Goal: Find specific page/section: Find specific page/section

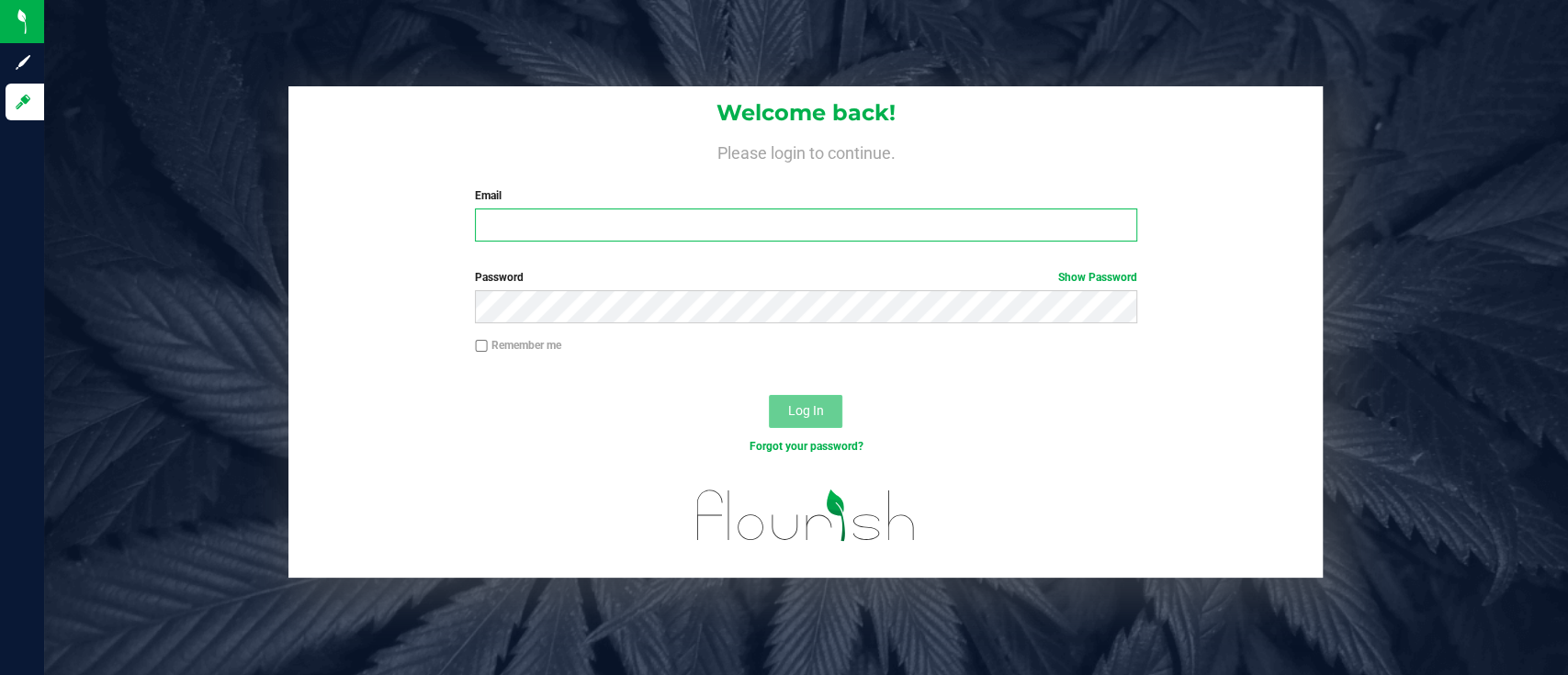
type input "[PERSON_NAME][EMAIL_ADDRESS][DOMAIN_NAME]"
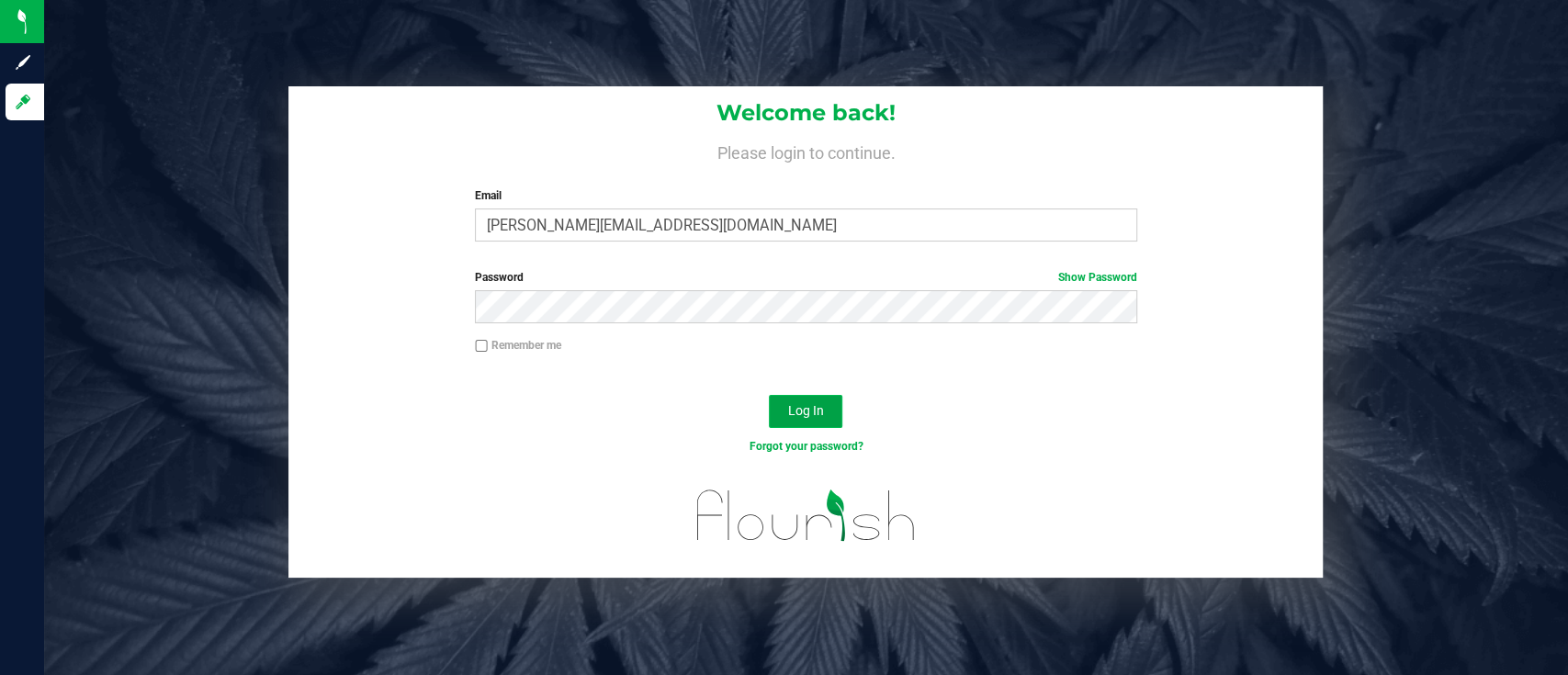
click at [824, 417] on button "Log In" at bounding box center [806, 411] width 73 height 33
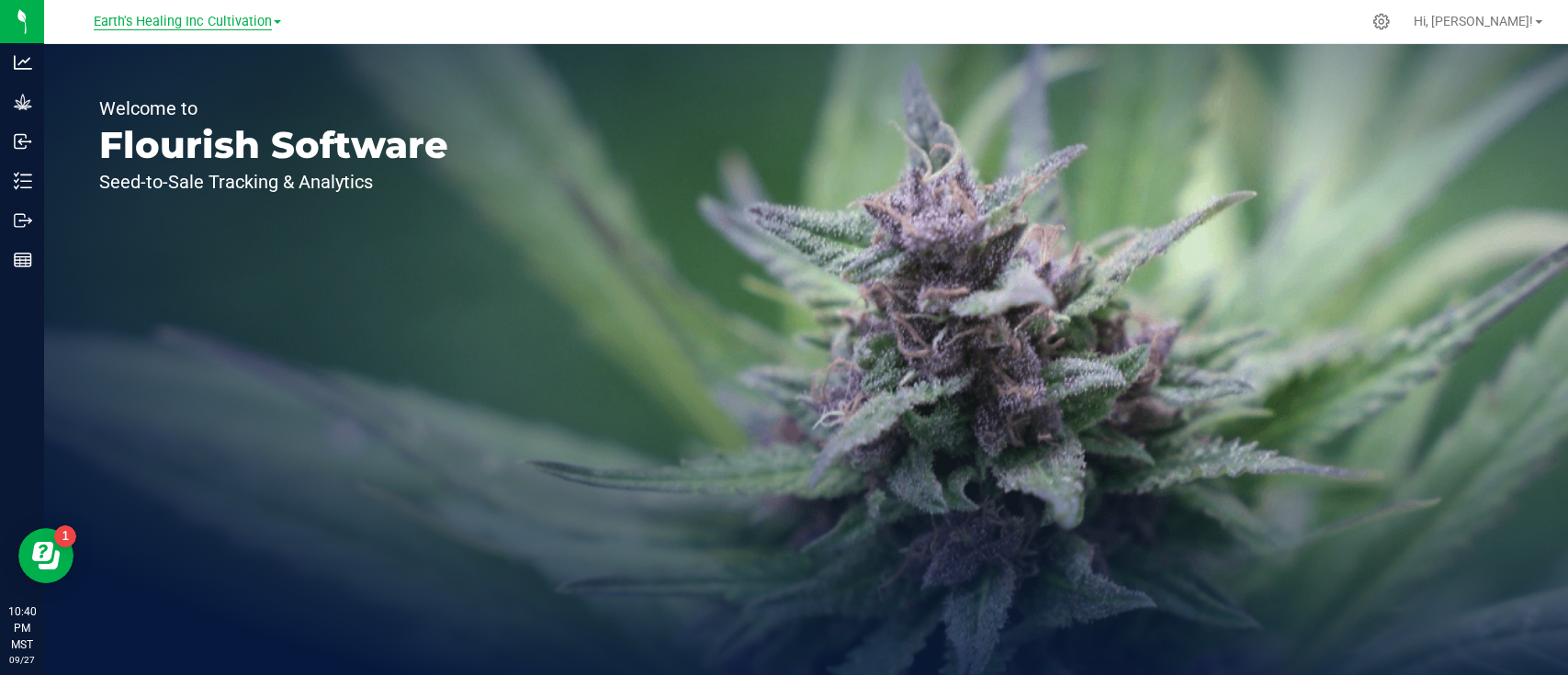
click at [180, 25] on span "Earth's Healing Inc Cultivation" at bounding box center [183, 22] width 179 height 17
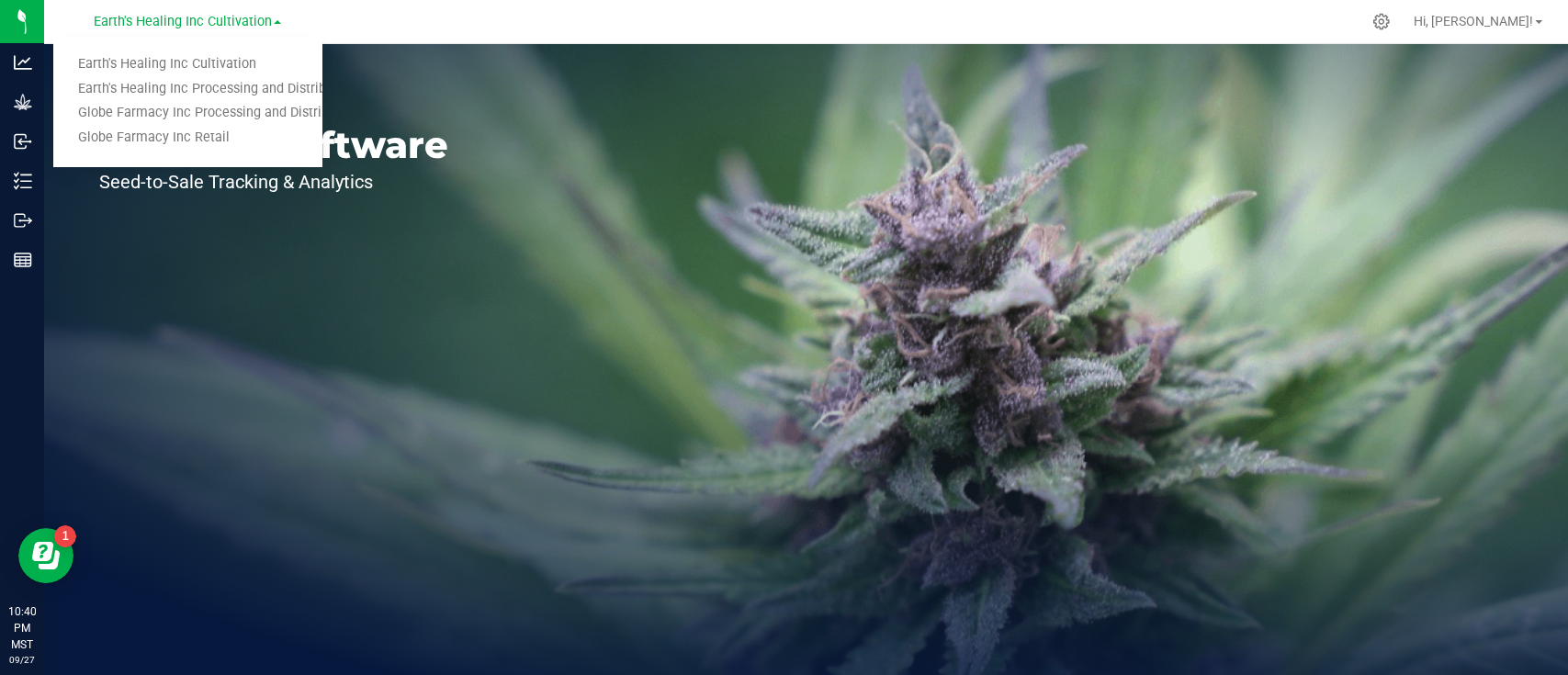
click at [167, 142] on link "Globe Farmacy Inc Retail" at bounding box center [188, 138] width 268 height 25
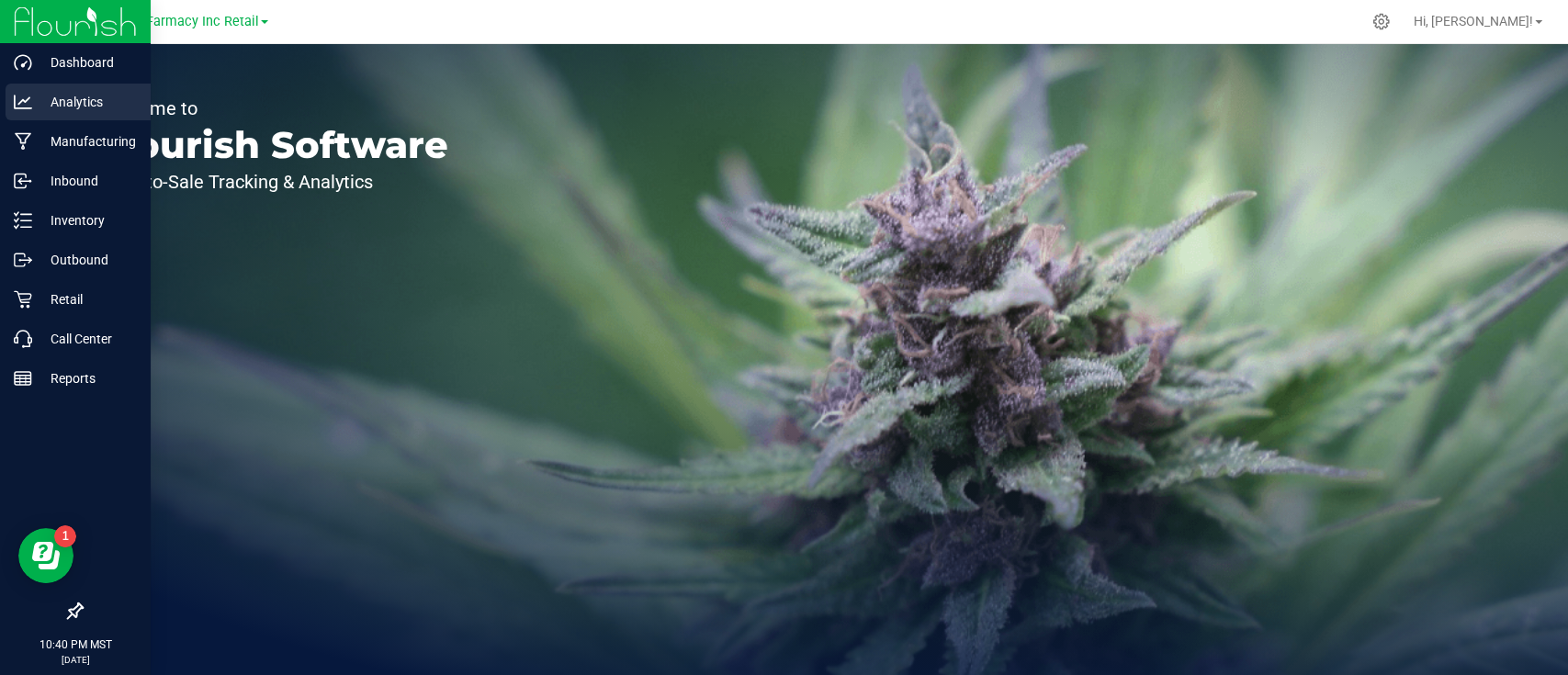
click at [23, 101] on icon at bounding box center [23, 101] width 19 height 14
